Goal: Task Accomplishment & Management: Use online tool/utility

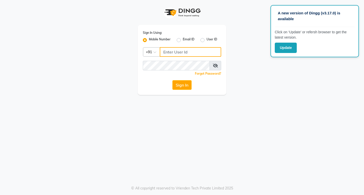
type input "8169197438"
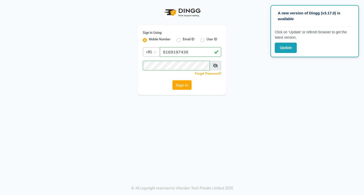
drag, startPoint x: 154, startPoint y: 151, endPoint x: 166, endPoint y: 142, distance: 15.0
click at [154, 150] on div "A new version of Dingg (v3.17.0) is available Click on ‘Update’ or refersh brow…" at bounding box center [182, 97] width 364 height 195
click at [186, 85] on button "Sign In" at bounding box center [181, 85] width 19 height 10
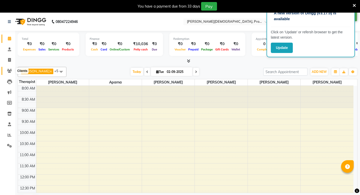
click at [7, 71] on span at bounding box center [9, 71] width 9 height 6
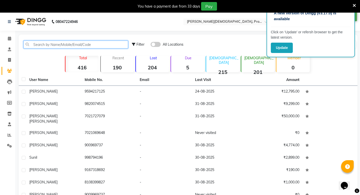
click at [78, 44] on input "text" at bounding box center [76, 45] width 105 height 8
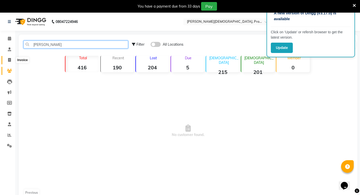
type input "[PERSON_NAME]"
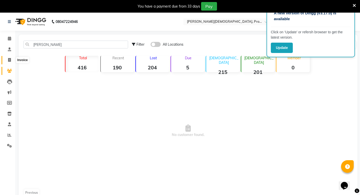
click at [7, 60] on span at bounding box center [9, 60] width 9 height 6
select select "service"
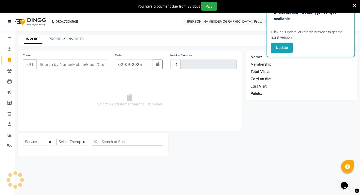
type input "0759"
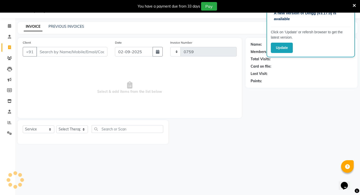
select select "6818"
drag, startPoint x: 43, startPoint y: 52, endPoint x: 37, endPoint y: 52, distance: 6.3
click at [42, 52] on input "Client" at bounding box center [71, 52] width 71 height 10
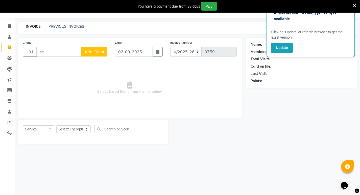
type input "s"
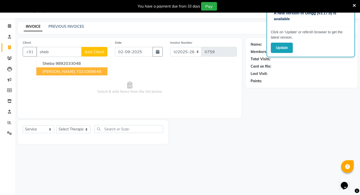
click at [76, 71] on ngb-highlight "7021069648" at bounding box center [88, 71] width 25 height 5
type input "7021069648"
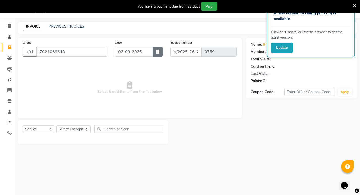
click at [159, 51] on icon "button" at bounding box center [158, 52] width 4 height 4
select select "9"
select select "2025"
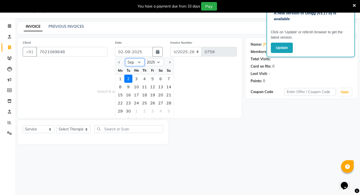
click at [140, 62] on select "Jan Feb Mar Apr May Jun [DATE] Aug Sep Oct Nov Dec" at bounding box center [134, 63] width 19 height 8
select select "8"
click at [125, 59] on select "Jan Feb Mar Apr May Jun [DATE] Aug Sep Oct Nov Dec" at bounding box center [134, 63] width 19 height 8
click at [151, 112] on div "29" at bounding box center [153, 111] width 8 height 8
type input "[DATE]"
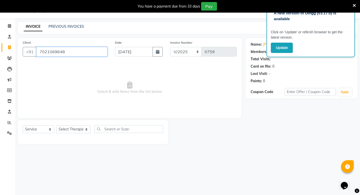
click at [79, 56] on input "7021069648" at bounding box center [71, 52] width 71 height 10
click at [355, 3] on span at bounding box center [354, 6] width 3 height 6
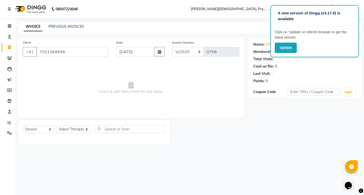
drag, startPoint x: 232, startPoint y: 24, endPoint x: 225, endPoint y: 28, distance: 7.7
click at [232, 24] on div "INVOICE PREVIOUS INVOICES Create New Save" at bounding box center [190, 28] width 344 height 12
click at [65, 51] on input "7021069648" at bounding box center [72, 52] width 72 height 10
click at [50, 131] on select "Select Service Product Membership Package Voucher Prepaid Gift Card" at bounding box center [39, 130] width 32 height 8
select select "package"
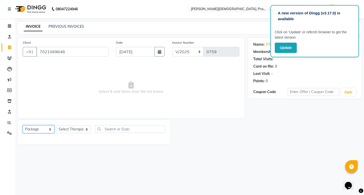
click at [23, 126] on select "Select Service Product Membership Package Voucher Prepaid Gift Card" at bounding box center [39, 130] width 32 height 8
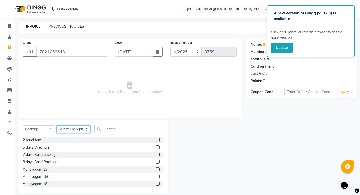
click at [83, 129] on select "Select Therapist [PERSON_NAME] [PERSON_NAME] [PERSON_NAME] [PERSON_NAME] Aparna…" at bounding box center [73, 130] width 34 height 8
select select "56949"
click at [56, 126] on select "Select Therapist [PERSON_NAME] [PERSON_NAME] [PERSON_NAME] [PERSON_NAME] Aparna…" at bounding box center [73, 130] width 34 height 8
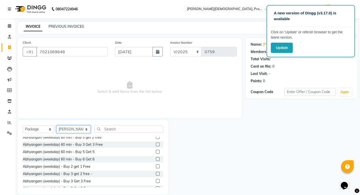
scroll to position [316, 0]
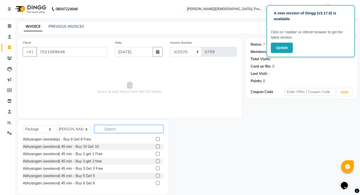
click at [108, 130] on input "text" at bounding box center [129, 129] width 69 height 8
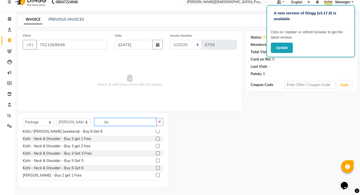
scroll to position [250, 0]
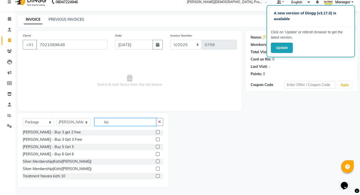
type input "kiz"
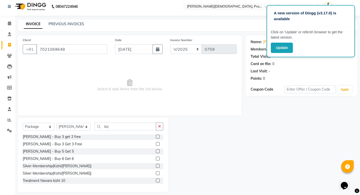
scroll to position [0, 0]
